Goal: Information Seeking & Learning: Learn about a topic

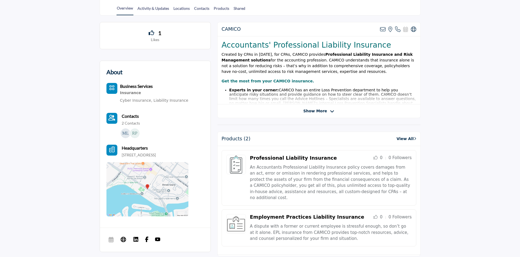
scroll to position [136, 0]
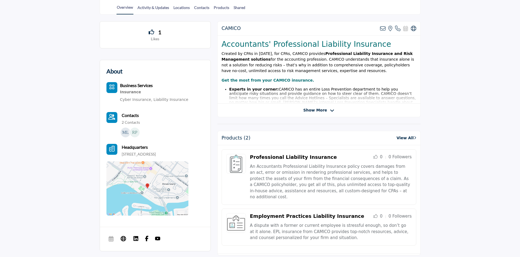
click at [326, 111] on span "Show More" at bounding box center [318, 111] width 31 height 6
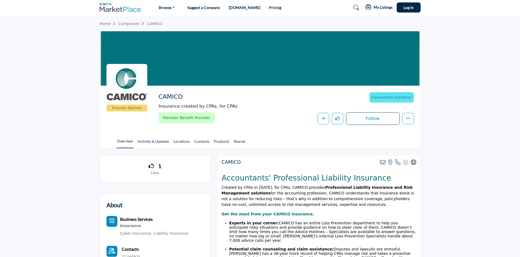
scroll to position [0, 0]
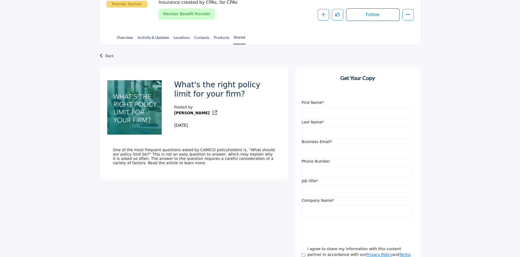
scroll to position [109, 0]
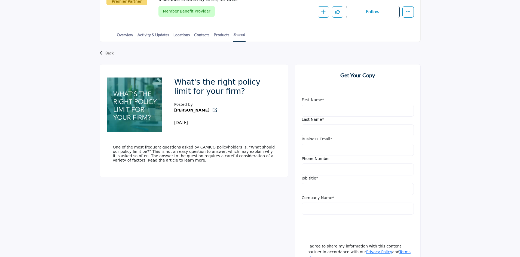
click at [214, 83] on h2 "What's the right policy limit for your firm?" at bounding box center [224, 88] width 101 height 20
click at [139, 101] on img at bounding box center [134, 105] width 54 height 54
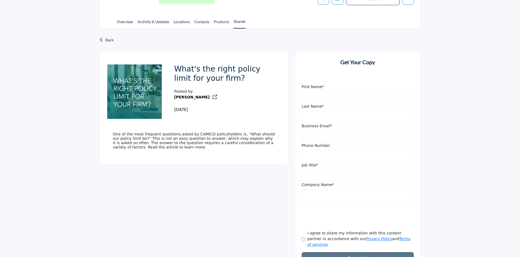
scroll to position [94, 0]
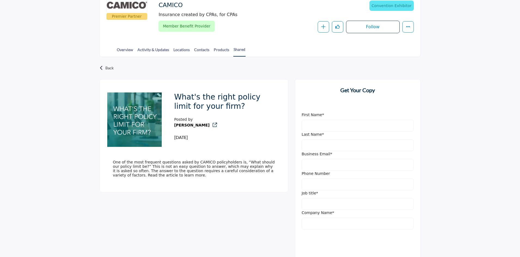
click at [142, 132] on img at bounding box center [134, 120] width 54 height 54
click at [182, 166] on p "One of the most frequent questions asked by CAMICO policyholders is, “What shou…" at bounding box center [194, 168] width 162 height 17
click at [180, 176] on p "One of the most frequent questions asked by CAMICO policyholders is, “What shou…" at bounding box center [194, 168] width 162 height 17
click at [116, 178] on p "One of the most frequent questions asked by CAMICO policyholders is, “What shou…" at bounding box center [194, 168] width 162 height 17
click at [139, 132] on img at bounding box center [134, 120] width 54 height 54
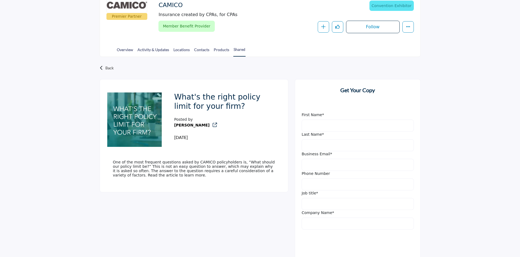
click at [217, 93] on h2 "What's the right policy limit for your firm?" at bounding box center [224, 103] width 101 height 20
click at [218, 99] on h2 "What's the right policy limit for your firm?" at bounding box center [224, 103] width 101 height 20
drag, startPoint x: 218, startPoint y: 99, endPoint x: 226, endPoint y: 114, distance: 16.8
click at [218, 99] on h2 "What's the right policy limit for your firm?" at bounding box center [224, 103] width 101 height 20
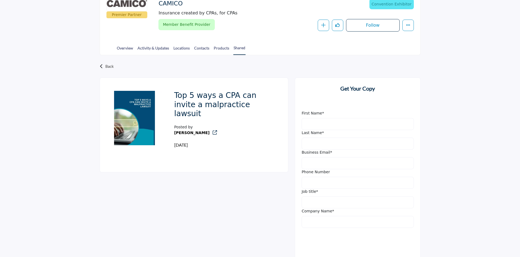
scroll to position [109, 0]
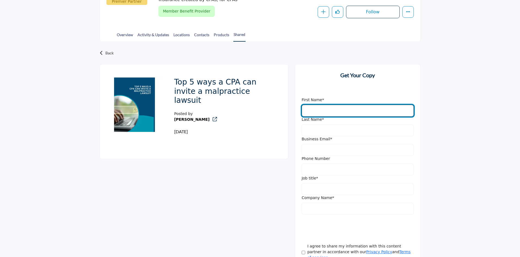
click at [322, 111] on input "First Name" at bounding box center [358, 111] width 112 height 12
type input "*******"
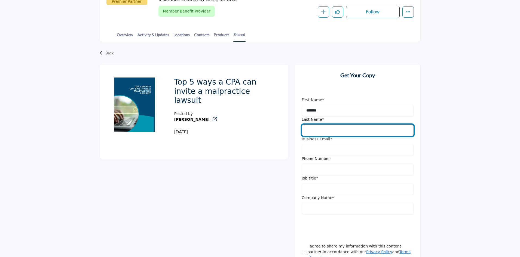
type input "*****"
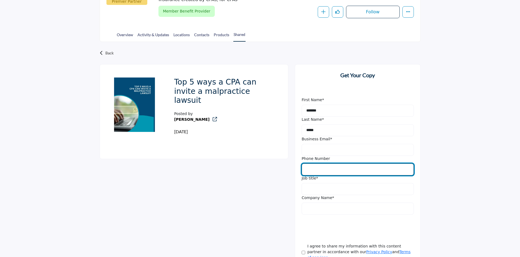
type input "**********"
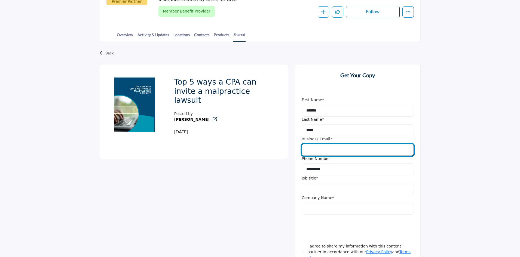
click at [344, 148] on input "Business Email" at bounding box center [358, 150] width 112 height 12
